Goal: Transaction & Acquisition: Purchase product/service

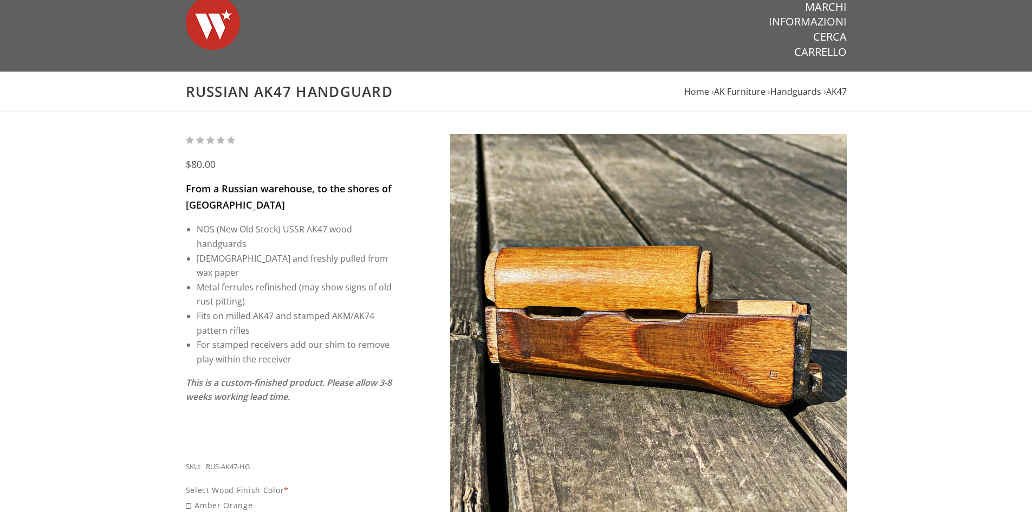
scroll to position [217, 0]
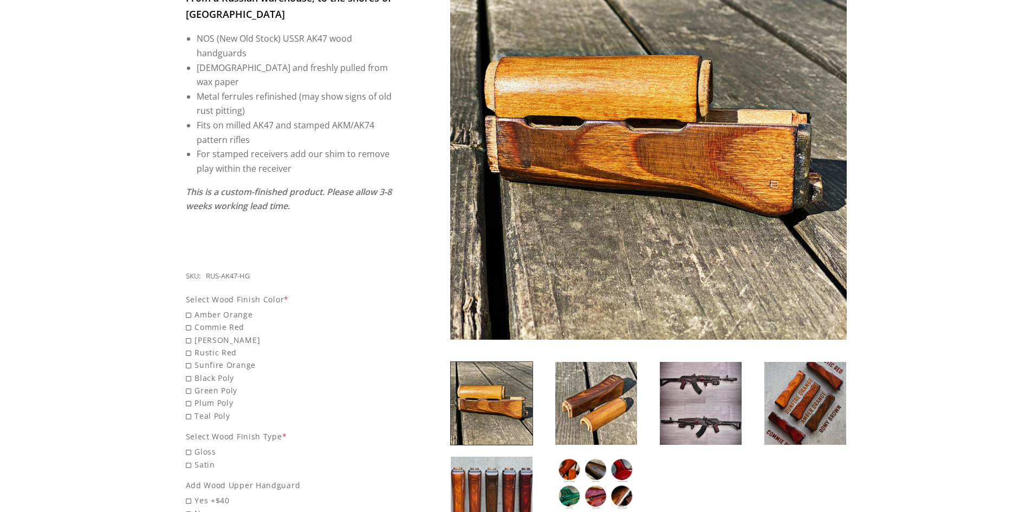
click at [637, 430] on link at bounding box center [596, 403] width 83 height 84
click at [658, 425] on div at bounding box center [701, 403] width 105 height 84
click at [706, 411] on img at bounding box center [701, 403] width 82 height 83
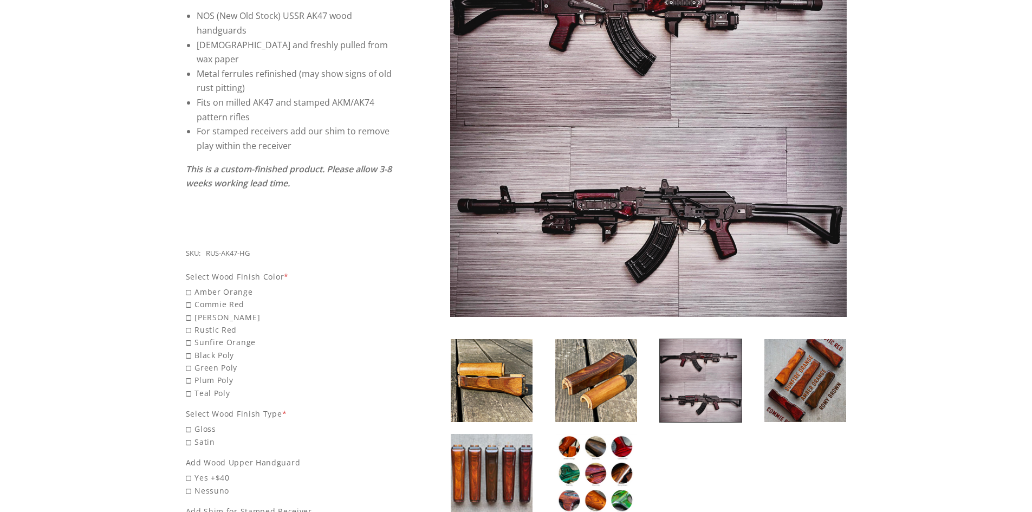
scroll to position [271, 0]
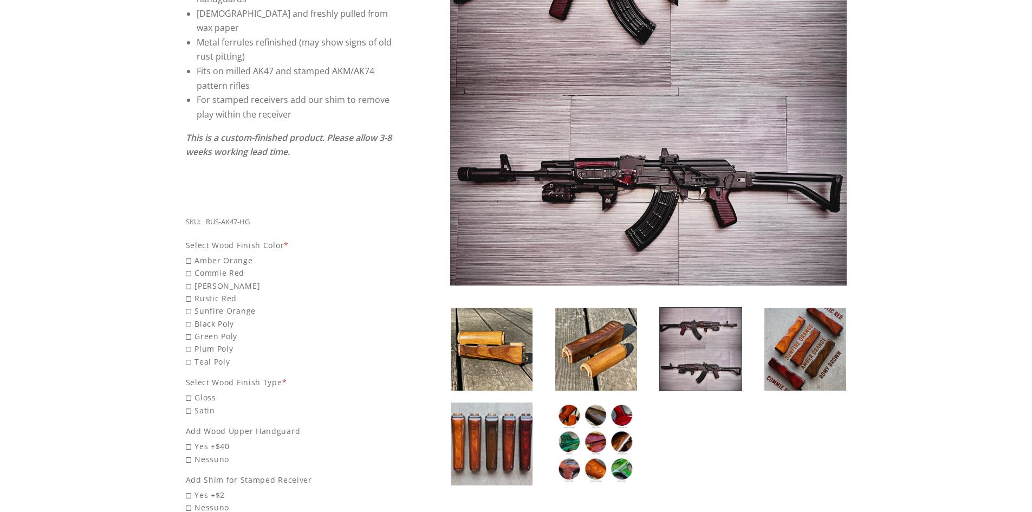
click at [641, 359] on div at bounding box center [596, 349] width 105 height 84
click at [510, 356] on img at bounding box center [492, 349] width 82 height 83
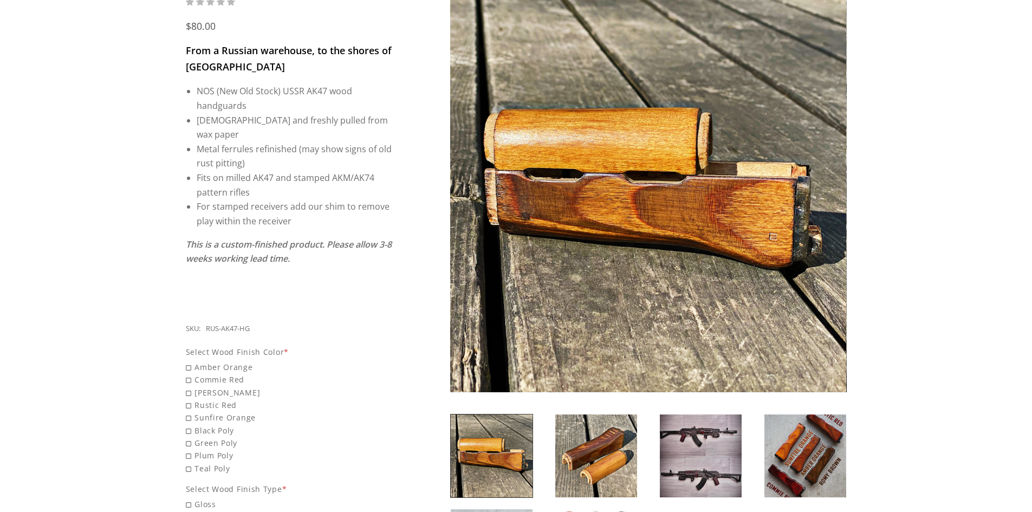
scroll to position [163, 0]
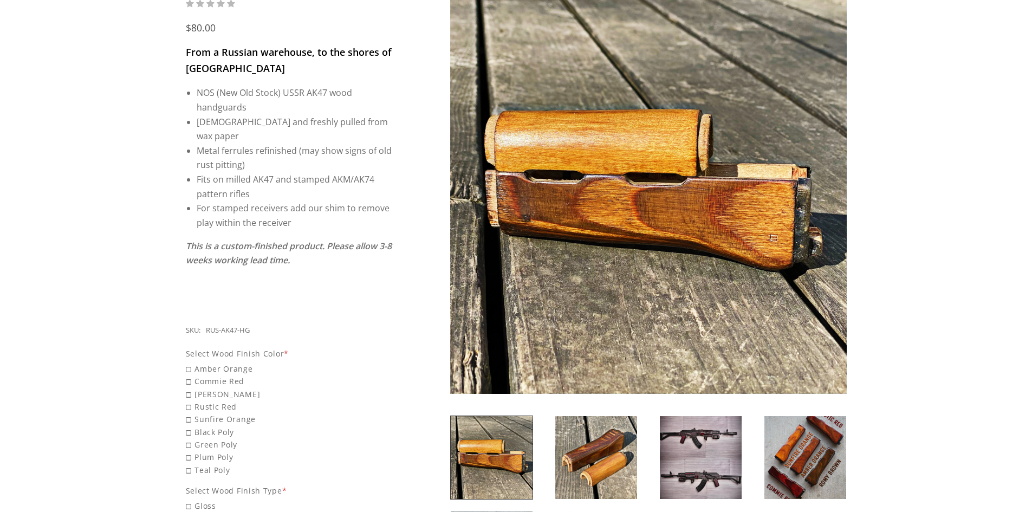
click at [726, 427] on img at bounding box center [701, 457] width 82 height 83
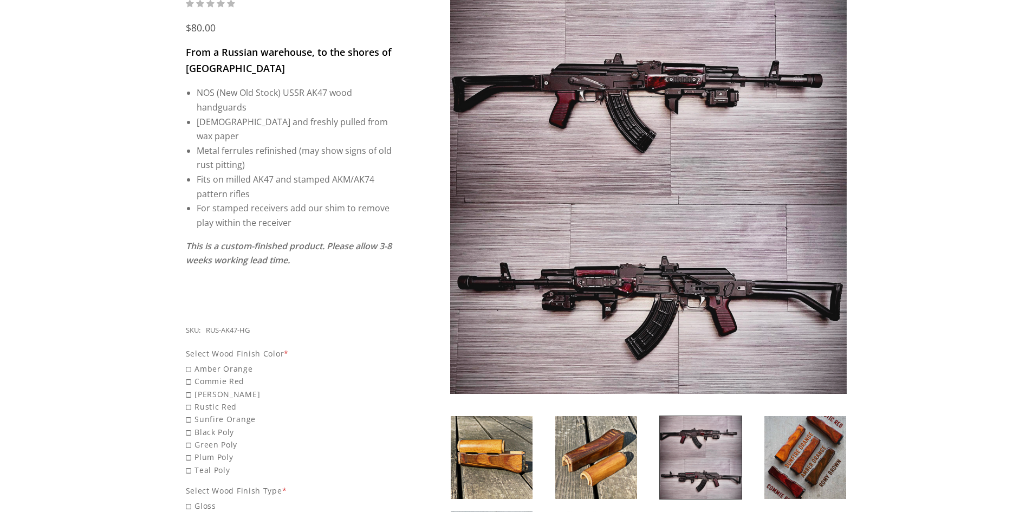
click at [648, 252] on img at bounding box center [648, 195] width 397 height 397
click at [640, 284] on img at bounding box center [648, 195] width 397 height 397
click at [810, 466] on img at bounding box center [806, 457] width 82 height 83
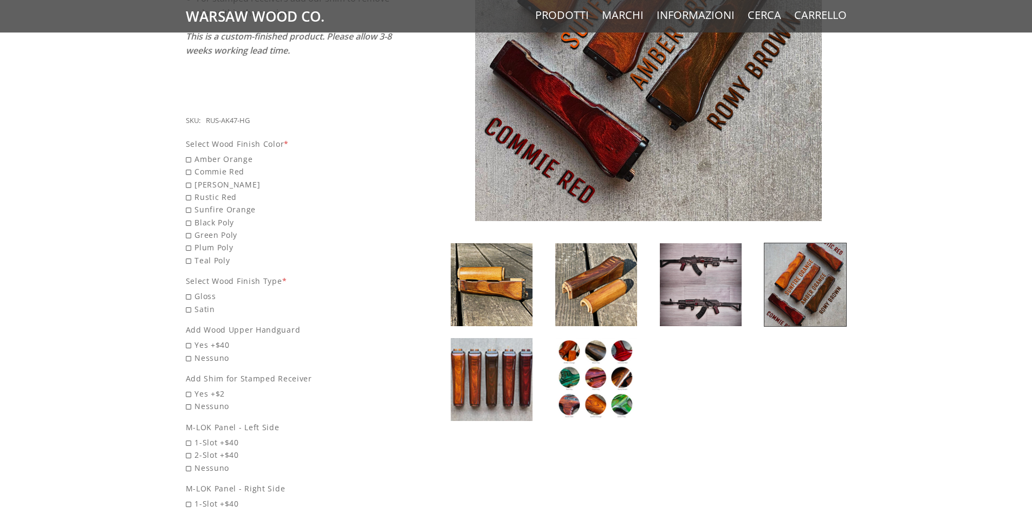
scroll to position [379, 0]
